Goal: Task Accomplishment & Management: Check status

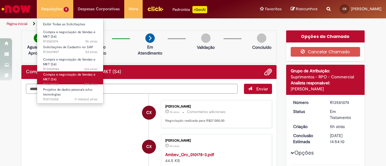
click at [62, 77] on link "Compra e negociação de Vendas e MKT (S4) 27d atrás 27 dias atrás R13481582" at bounding box center [70, 77] width 66 height 13
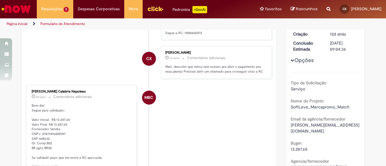
scroll to position [84, 0]
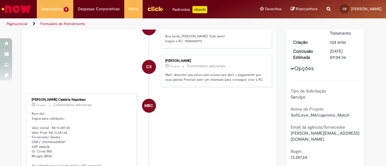
drag, startPoint x: 27, startPoint y: 96, endPoint x: 92, endPoint y: 98, distance: 65.5
click at [92, 98] on div "Mariana Bracher Calabria Napoleao 5d atrás 5 dias atrás Comentários adicionais …" at bounding box center [81, 138] width 107 height 86
copy div "Mariana Bracher Calabria Napoleao"
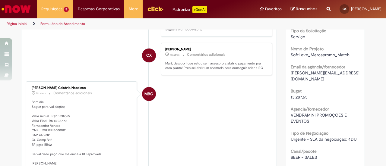
scroll to position [181, 0]
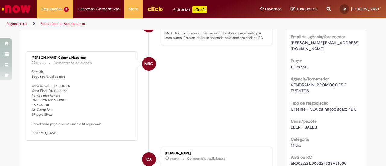
click at [106, 85] on p "Bom dia! Segue para validação; Valor inicial R$ 13.287,65 Valor Final R$ 13.287…" at bounding box center [82, 103] width 100 height 66
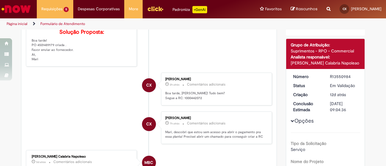
scroll to position [60, 0]
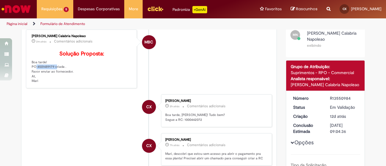
drag, startPoint x: 29, startPoint y: 75, endPoint x: 51, endPoint y: 74, distance: 22.3
click at [51, 74] on p "Solução Proposta: Boa tarde! PO 4501489179 criada . Favor enviar ao fornecedor.…" at bounding box center [82, 67] width 100 height 33
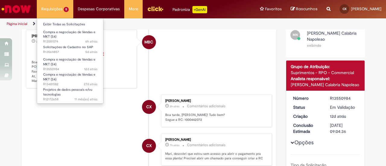
copy p "PO 4501489179"
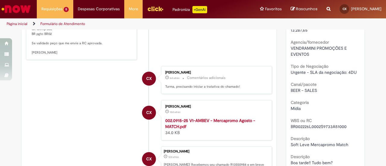
scroll to position [271, 0]
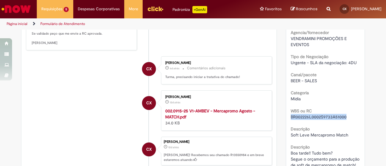
drag, startPoint x: 288, startPoint y: 112, endPoint x: 350, endPoint y: 110, distance: 62.1
click at [350, 114] on div "BR002226L0002S9733A51000" at bounding box center [326, 117] width 70 height 6
copy span "BR002226L0002S9733A51000"
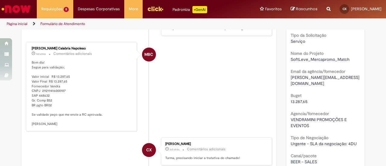
scroll to position [181, 0]
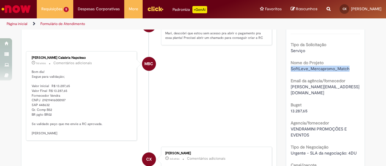
drag, startPoint x: 288, startPoint y: 68, endPoint x: 352, endPoint y: 70, distance: 63.7
click at [352, 70] on div "SoftLeve_Mercapromo_Match" at bounding box center [326, 69] width 70 height 6
copy span "SoftLeve_Mercapromo_Match"
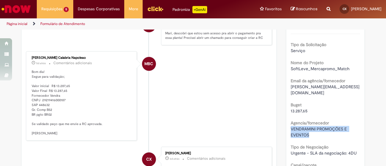
drag, startPoint x: 312, startPoint y: 126, endPoint x: 283, endPoint y: 121, distance: 30.0
click at [283, 121] on div "Solução Proposta Aceitar solução Rejeitar Solução MN Mariana Bracher Calabria N…" at bounding box center [325, 92] width 88 height 487
copy span "VENDRAMINI PROMOÇÕES E EVENTOS"
drag, startPoint x: 295, startPoint y: 104, endPoint x: 286, endPoint y: 104, distance: 8.4
click at [286, 104] on div "Número R13550984 Status Em Validação Criação 12d atrás 12 dias atrás Conclusão …" at bounding box center [325, 119] width 79 height 298
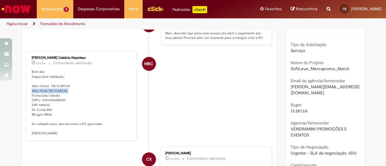
drag, startPoint x: 28, startPoint y: 96, endPoint x: 71, endPoint y: 98, distance: 43.2
click at [71, 98] on div "Mariana Bracher Calabria Napoleao 5d atrás 5 dias atrás Comentários adicionais …" at bounding box center [81, 96] width 107 height 86
copy p "Valor Final R$ 13.287,65"
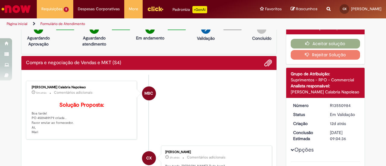
scroll to position [0, 0]
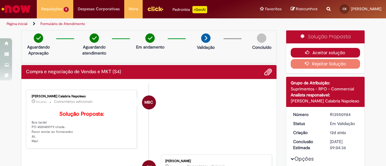
click at [327, 54] on button "Aceitar solução" at bounding box center [326, 53] width 70 height 10
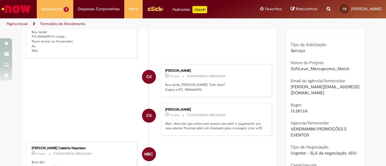
scroll to position [151, 0]
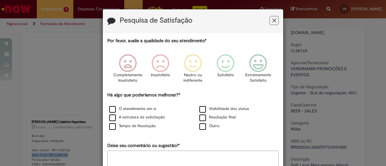
click at [272, 20] on icon "Feedback" at bounding box center [274, 20] width 4 height 6
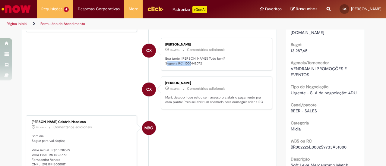
drag, startPoint x: 175, startPoint y: 71, endPoint x: 209, endPoint y: 71, distance: 34.4
click at [209, 66] on p "Boa tarde, Mariana! Tudo bem? Segue a RC: 1000442072" at bounding box center [215, 60] width 100 height 9
drag, startPoint x: 209, startPoint y: 71, endPoint x: 178, endPoint y: 70, distance: 31.4
click at [209, 66] on p "Boa tarde, Mariana! Tudo bem? Segue a RC: 1000442072" at bounding box center [215, 60] width 100 height 9
click at [174, 66] on p "Boa tarde, Mariana! Tudo bem? Segue a RC: 1000442072" at bounding box center [215, 60] width 100 height 9
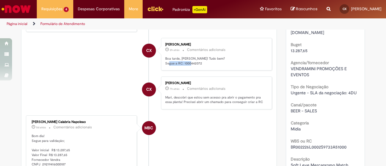
drag, startPoint x: 176, startPoint y: 71, endPoint x: 212, endPoint y: 69, distance: 36.2
click at [212, 66] on p "Boa tarde, Mariana! Tudo bem? Segue a RC: 1000442072" at bounding box center [215, 60] width 100 height 9
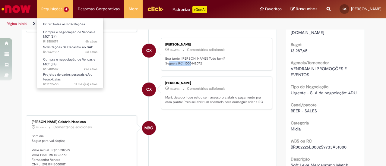
copy p "RC: 1000442072"
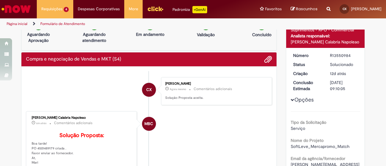
scroll to position [0, 0]
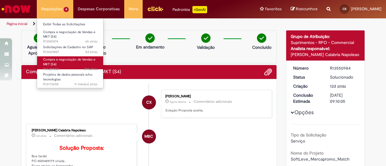
click at [66, 66] on link "Compra e negociação de Vendas e MKT (S4) 27d atrás 27 dias atrás R13481582" at bounding box center [70, 62] width 66 height 13
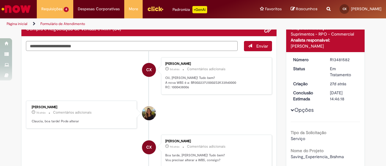
scroll to position [30, 0]
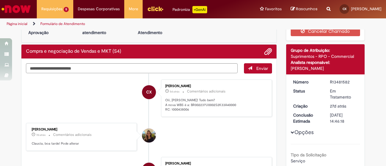
scroll to position [30, 0]
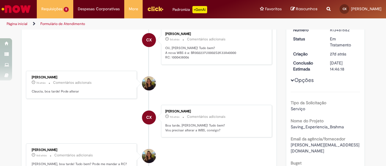
scroll to position [34, 0]
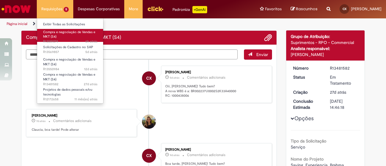
click at [75, 36] on link "Compra e negociação de Vendas e MKT (S4) 6h atrás 6 horas atrás R13581074" at bounding box center [70, 35] width 66 height 13
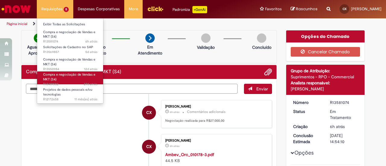
click at [57, 79] on link "Compra e negociação de Vendas e MKT (S4) 27d atrás 27 dias atrás R13481582" at bounding box center [70, 77] width 66 height 13
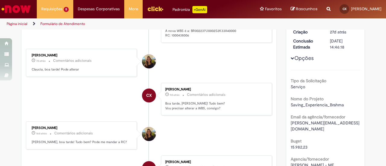
scroll to position [4, 0]
